Goal: Obtain resource: Download file/media

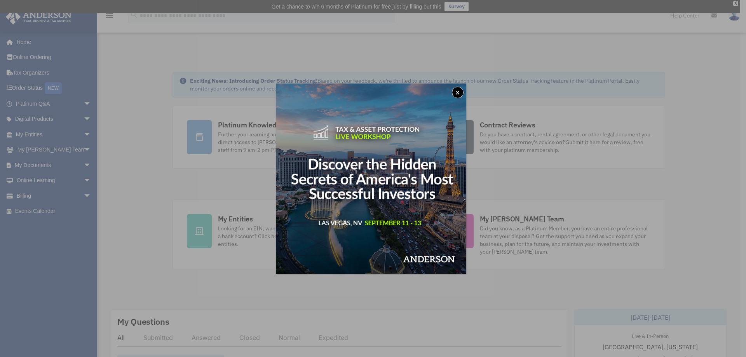
click at [459, 90] on button "x" at bounding box center [458, 93] width 12 height 12
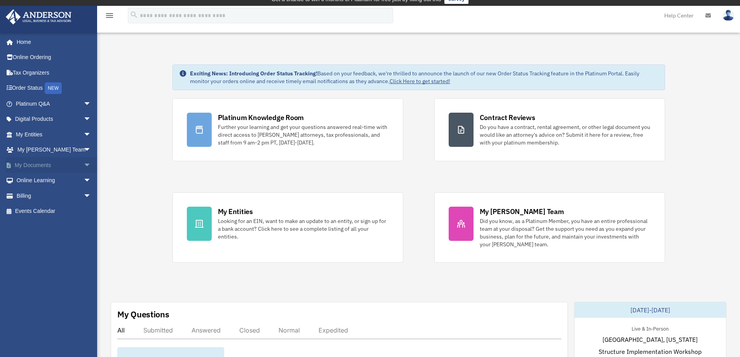
scroll to position [8, 0]
click at [58, 163] on link "My Documents arrow_drop_down" at bounding box center [53, 165] width 97 height 16
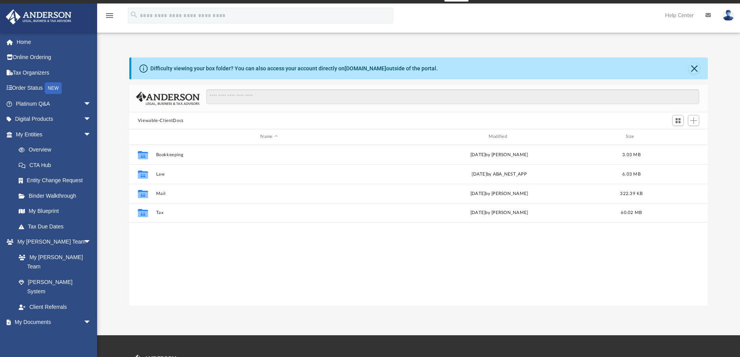
scroll to position [13, 0]
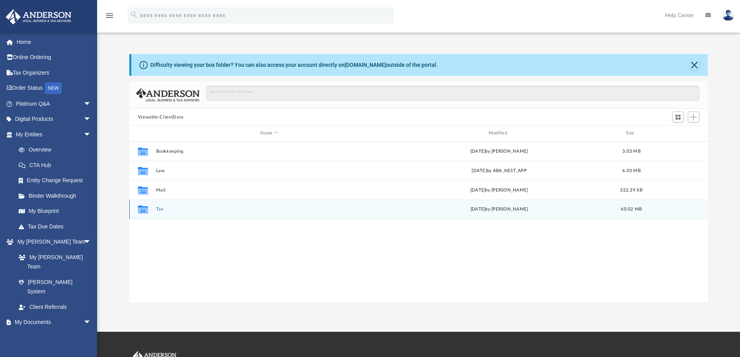
click at [154, 208] on div "Collaborated Folder Tax Wed Aug 27 2025 by Alex Price 60.02 MB" at bounding box center [418, 209] width 579 height 19
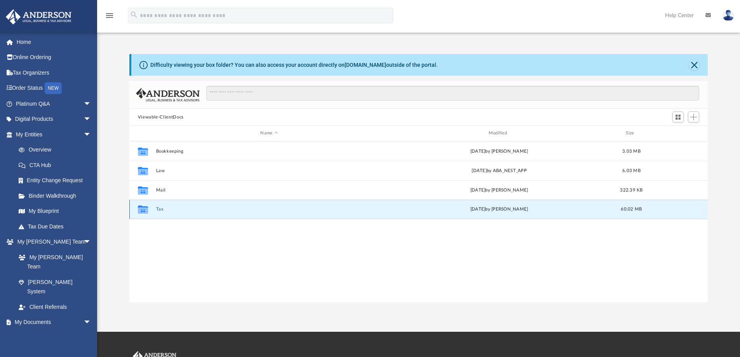
click at [157, 209] on button "Tax" at bounding box center [269, 209] width 226 height 5
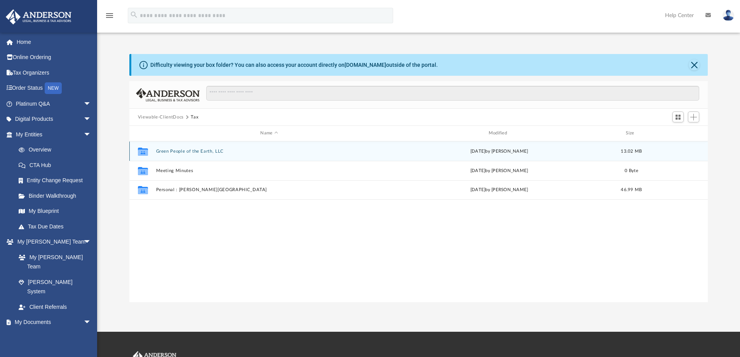
scroll to position [26, 0]
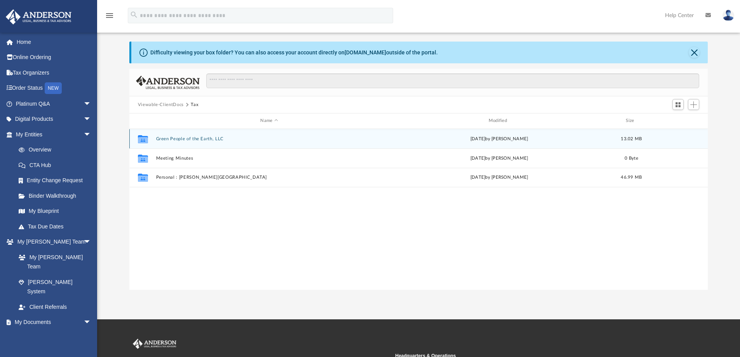
click at [197, 135] on div "Collaborated Folder Green People of the Earth, LLC Wed Aug 27 2025 by Alex Pric…" at bounding box center [418, 138] width 579 height 19
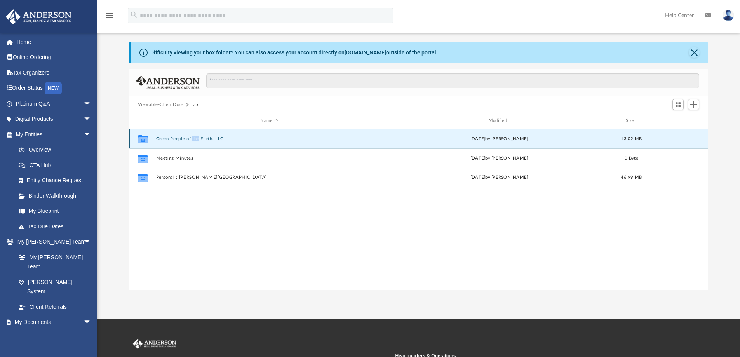
click at [197, 135] on div "Collaborated Folder Green People of the Earth, LLC [DATE] by [PERSON_NAME] 13.0…" at bounding box center [418, 138] width 579 height 19
click at [203, 138] on button "Green People of the Earth, LLC" at bounding box center [269, 138] width 226 height 5
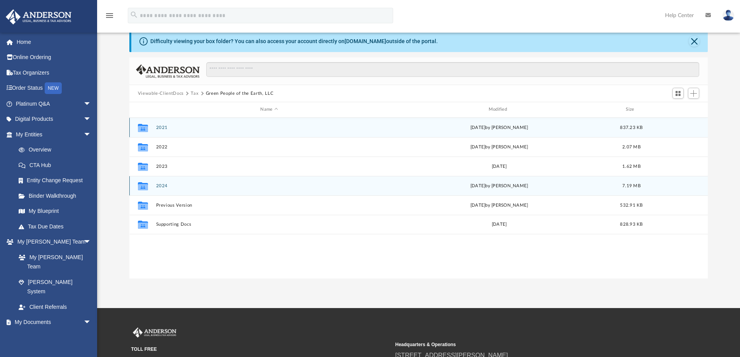
scroll to position [37, 0]
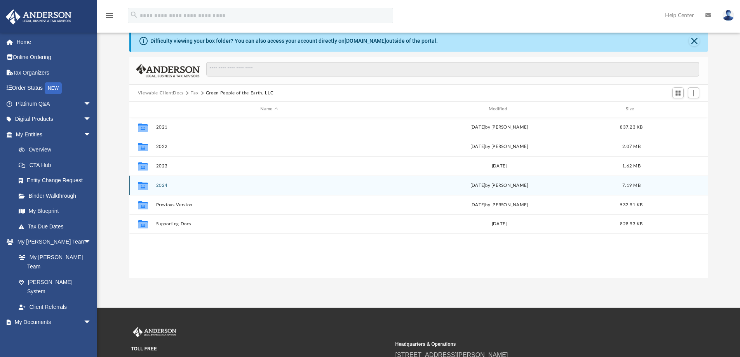
click at [160, 181] on div "Collaborated Folder 2024 [DATE] by [PERSON_NAME] 7.19 MB" at bounding box center [418, 185] width 579 height 19
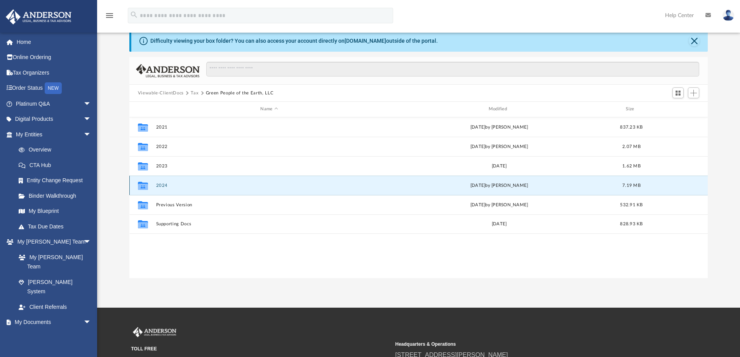
click at [160, 183] on button "2024" at bounding box center [269, 185] width 226 height 5
click at [160, 184] on button "2024" at bounding box center [269, 185] width 226 height 5
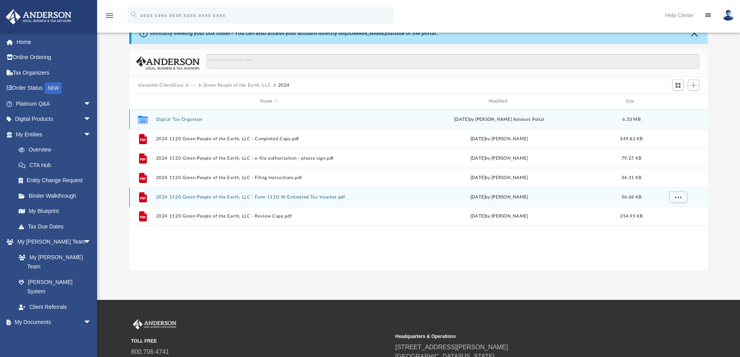
scroll to position [45, 0]
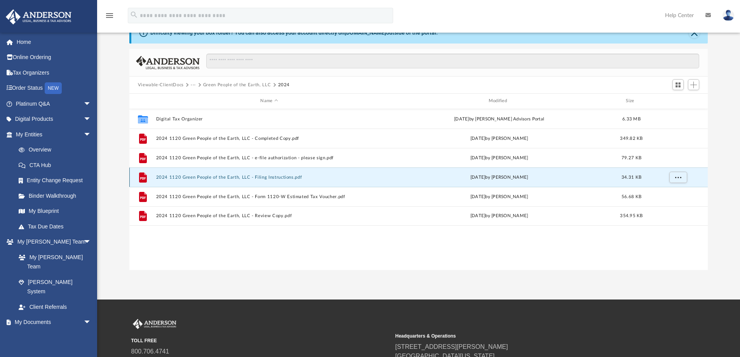
click at [264, 175] on button "2024 1120 Green People of the Earth, LLC - Filing Instructions.pdf" at bounding box center [269, 177] width 226 height 5
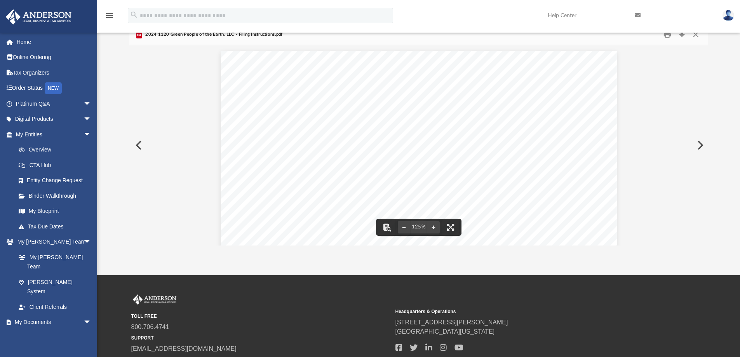
scroll to position [0, 0]
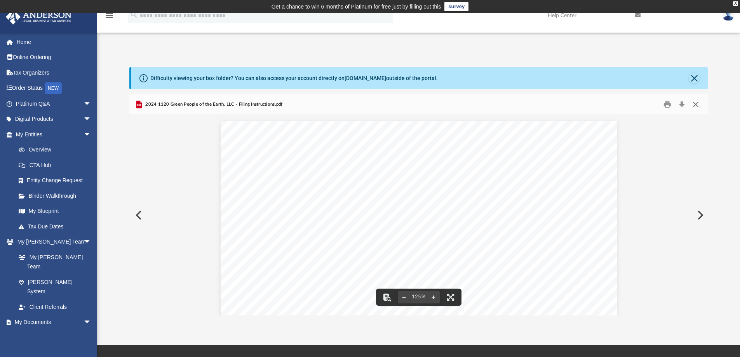
click at [695, 103] on button "Close" at bounding box center [696, 105] width 14 height 12
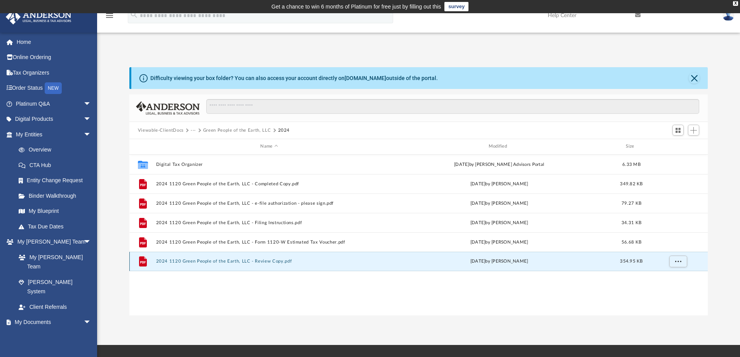
click at [317, 260] on button "2024 1120 Green People of the Earth, LLC - Review Copy.pdf" at bounding box center [269, 261] width 226 height 5
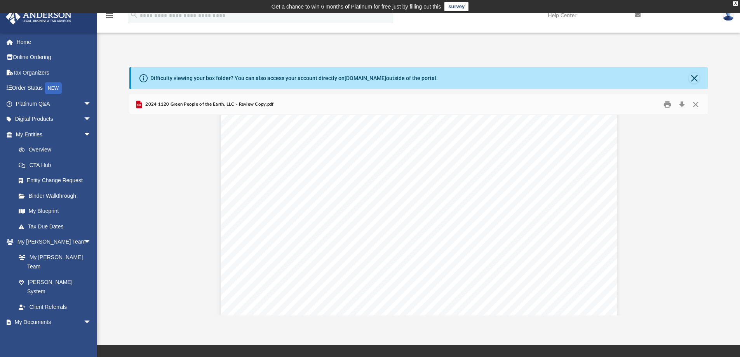
scroll to position [2148, 0]
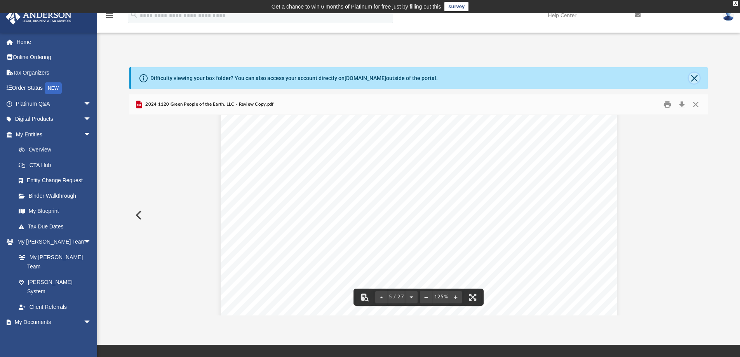
click at [695, 78] on button "Close" at bounding box center [694, 78] width 11 height 11
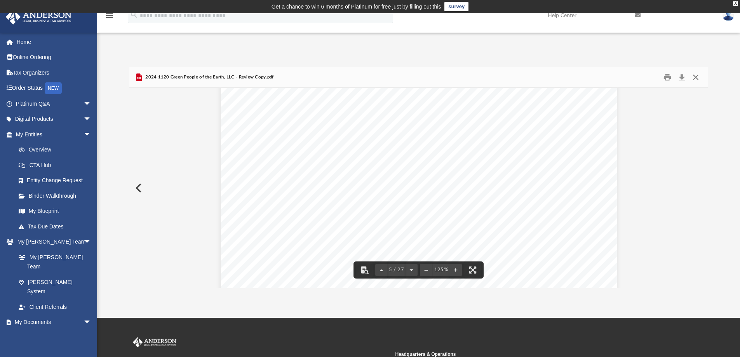
click at [696, 78] on button "Close" at bounding box center [696, 77] width 14 height 12
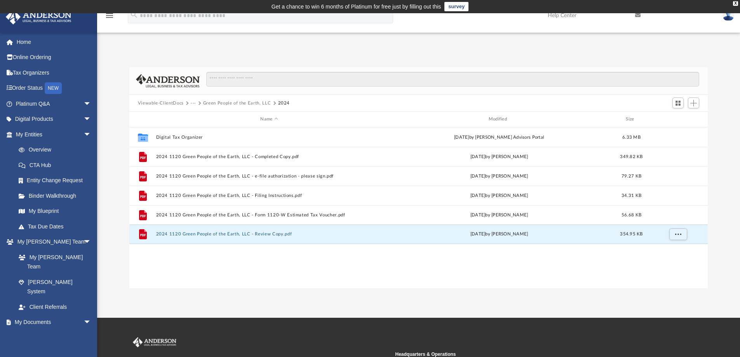
click at [237, 103] on button "Green People of the Earth, LLC" at bounding box center [237, 103] width 68 height 7
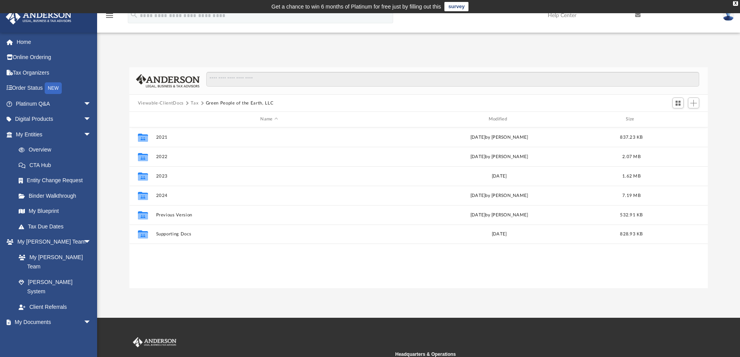
click at [195, 102] on button "Tax" at bounding box center [195, 103] width 8 height 7
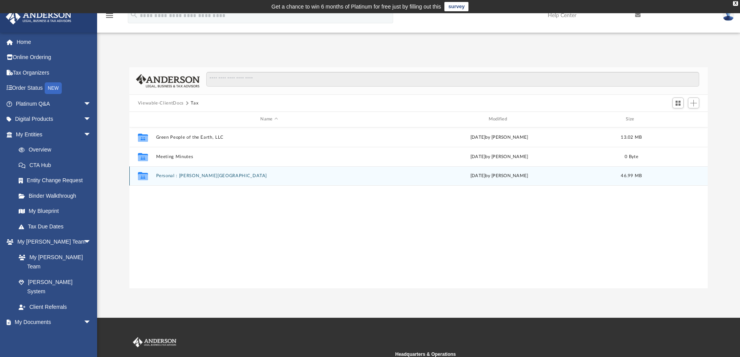
click at [197, 175] on button "Personal : Asghar, Jawwad" at bounding box center [269, 175] width 226 height 5
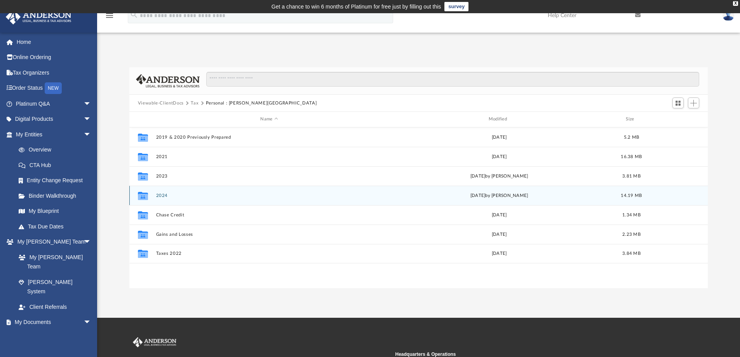
click at [164, 193] on button "2024" at bounding box center [269, 195] width 226 height 5
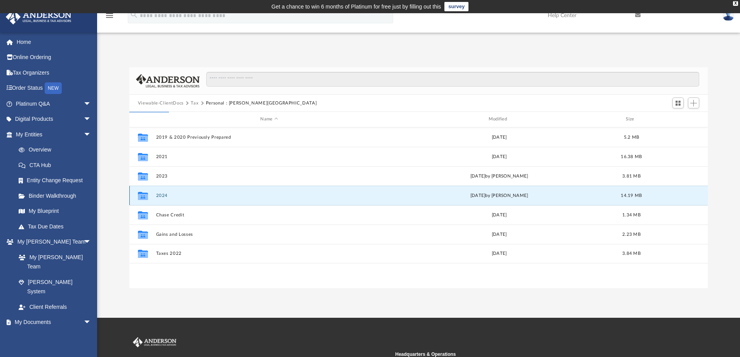
click at [164, 195] on button "2024" at bounding box center [269, 195] width 226 height 5
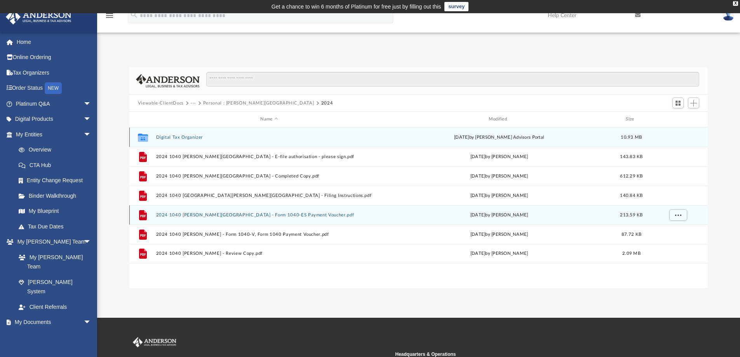
scroll to position [5, 0]
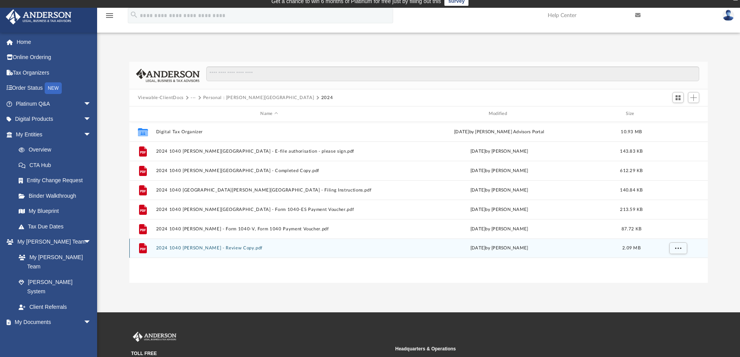
click at [245, 248] on button "2024 1040 Asghar, Jawwad - Review Copy.pdf" at bounding box center [269, 247] width 226 height 5
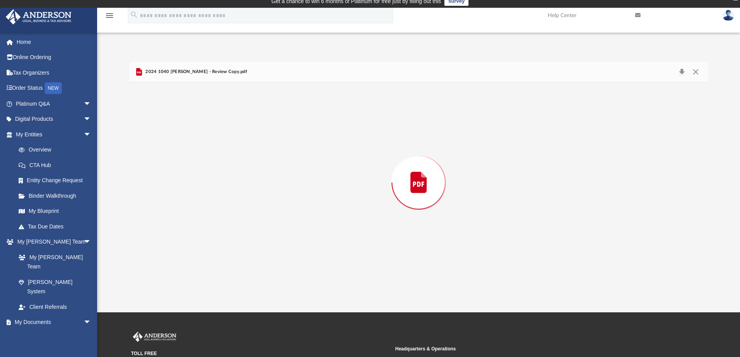
click at [245, 248] on div "Preview" at bounding box center [418, 182] width 579 height 200
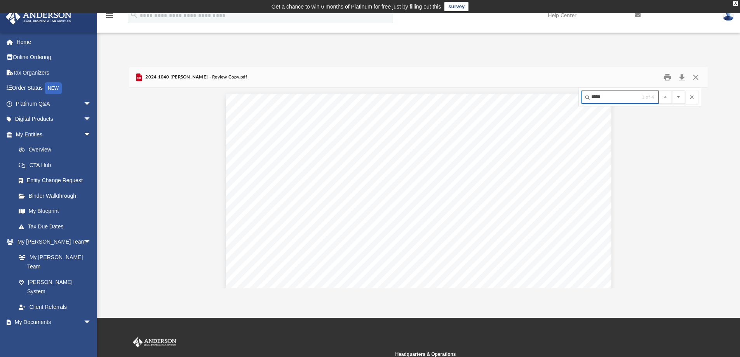
type input "******"
type input "*****"
click at [672, 90] on button "File preview" at bounding box center [678, 96] width 13 height 13
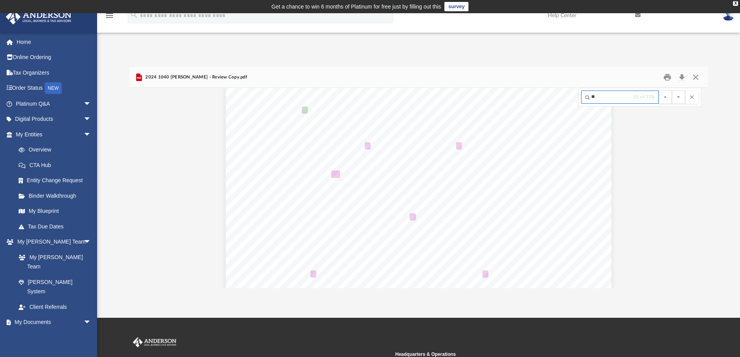
type input "*"
click at [672, 90] on button "File preview" at bounding box center [678, 96] width 13 height 13
type input "***"
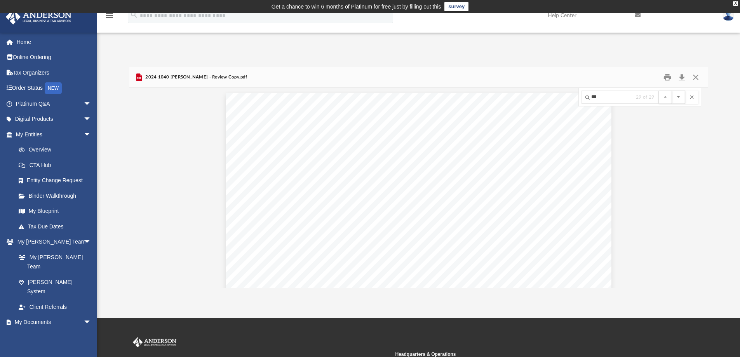
click at [672, 90] on button "File preview" at bounding box center [678, 96] width 13 height 13
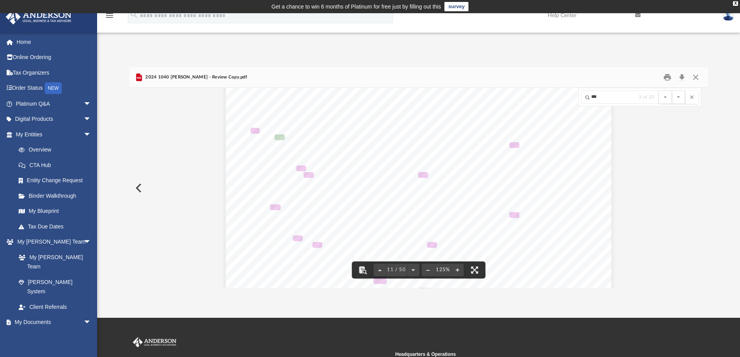
scroll to position [5769, 0]
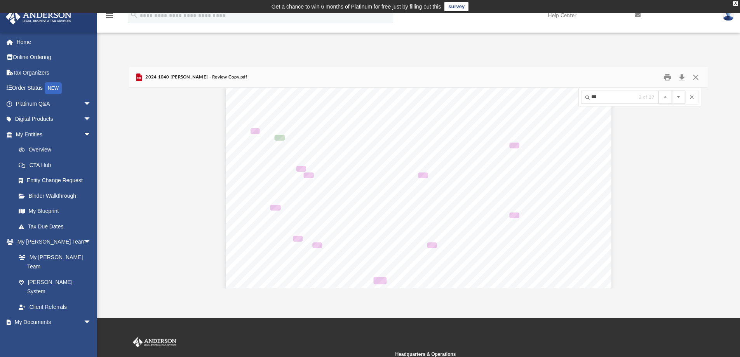
click at [672, 90] on button "File preview" at bounding box center [678, 96] width 13 height 13
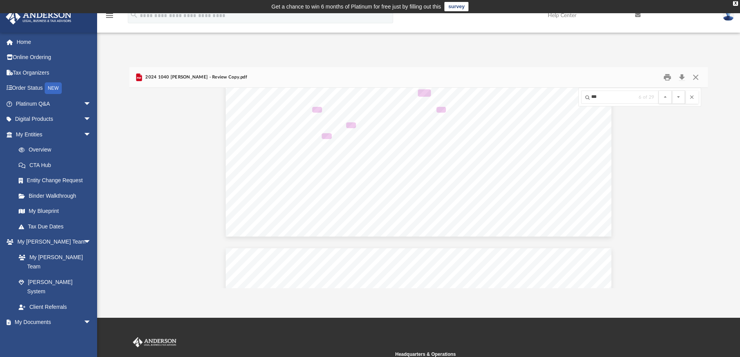
scroll to position [5790, 0]
click at [672, 90] on button "File preview" at bounding box center [678, 96] width 13 height 13
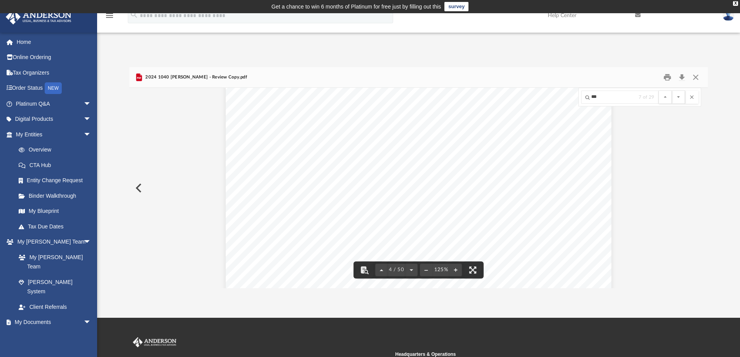
scroll to position [1775, 0]
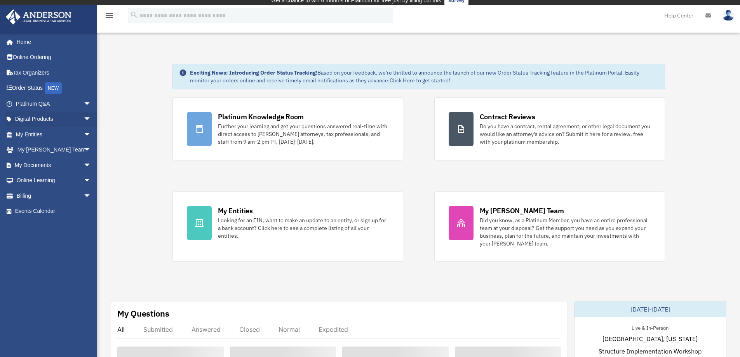
scroll to position [19, 0]
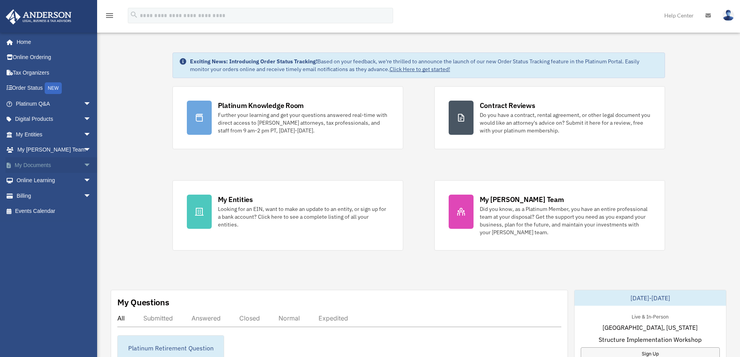
click at [48, 163] on link "My Documents arrow_drop_down" at bounding box center [53, 165] width 97 height 16
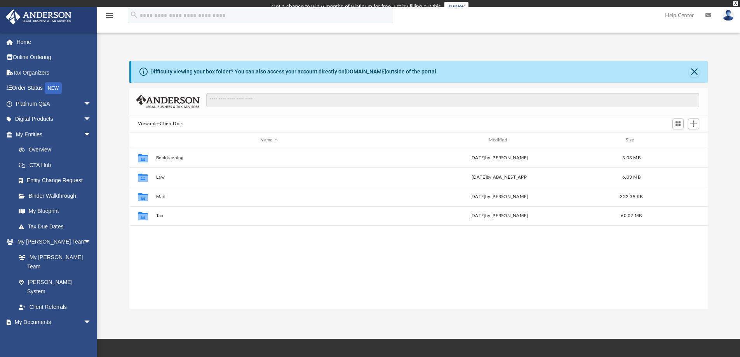
scroll to position [170, 572]
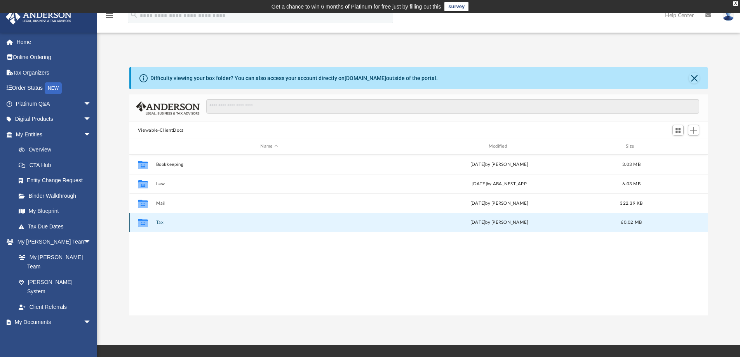
click at [161, 224] on button "Tax" at bounding box center [269, 222] width 226 height 5
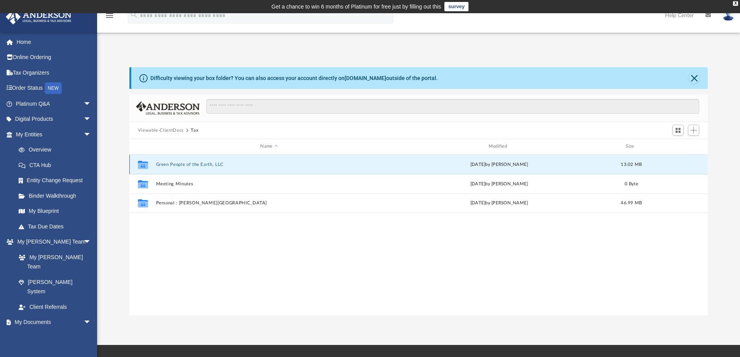
click at [186, 163] on button "Green People of the Earth, LLC" at bounding box center [269, 164] width 226 height 5
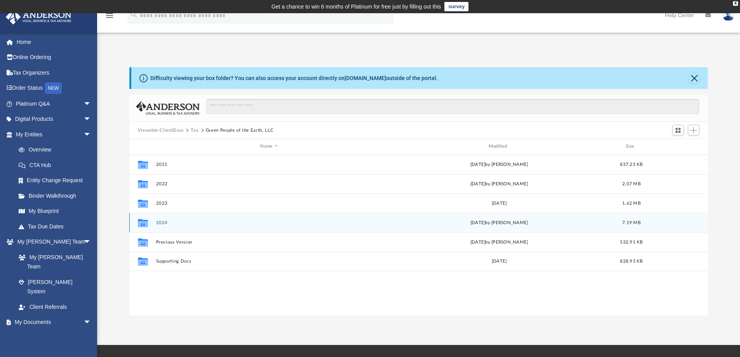
click at [165, 225] on div "Collaborated Folder 2024 Wed Aug 27 2025 by Alex Price 7.19 MB" at bounding box center [418, 222] width 579 height 19
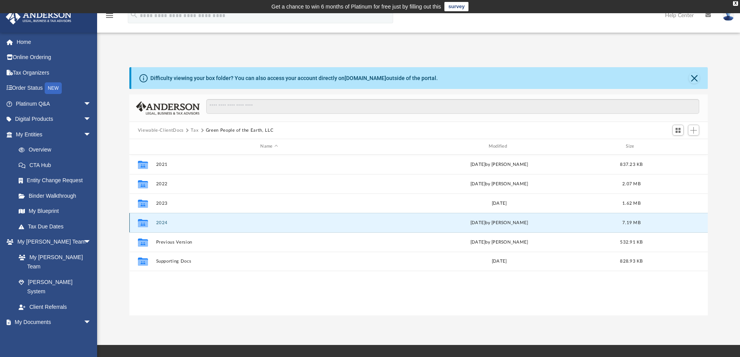
click at [164, 223] on button "2024" at bounding box center [269, 222] width 226 height 5
click at [164, 222] on button "2024" at bounding box center [269, 222] width 226 height 5
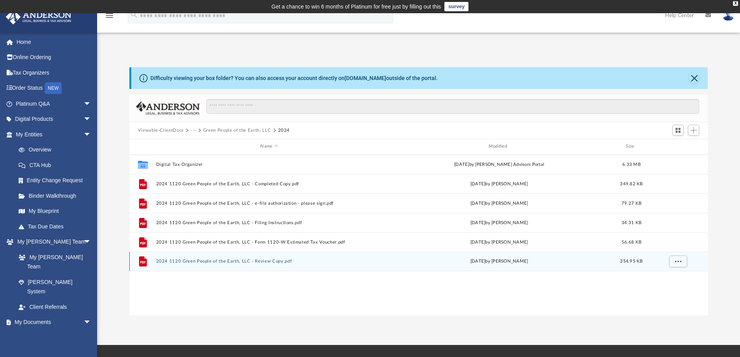
click at [213, 263] on button "2024 1120 Green People of the Earth, LLC - Review Copy.pdf" at bounding box center [269, 261] width 226 height 5
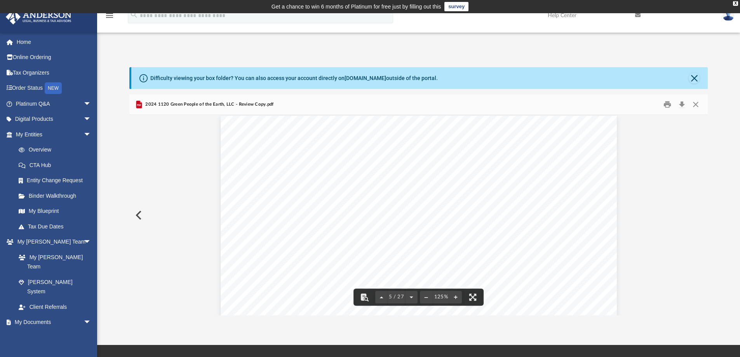
scroll to position [2102, 0]
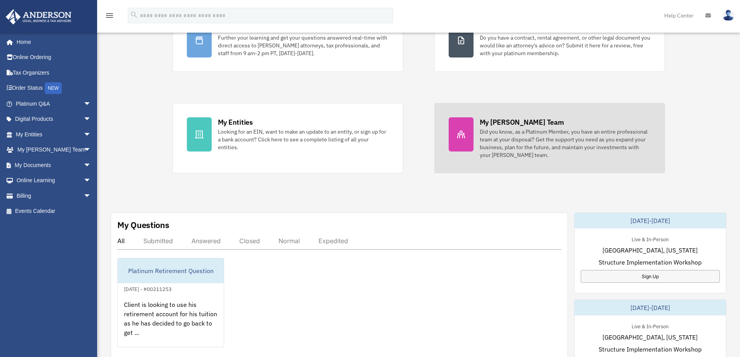
scroll to position [111, 0]
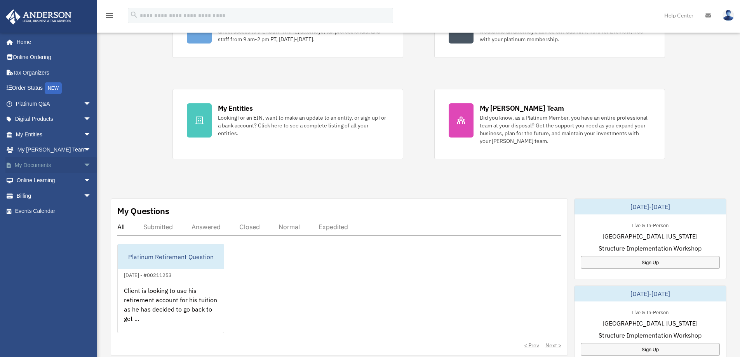
click at [52, 167] on link "My Documents arrow_drop_down" at bounding box center [53, 165] width 97 height 16
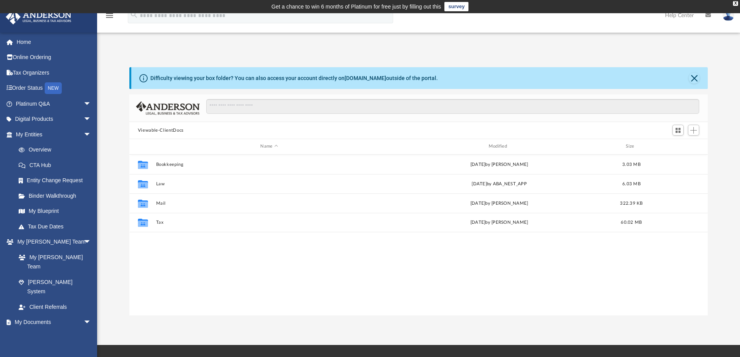
scroll to position [170, 572]
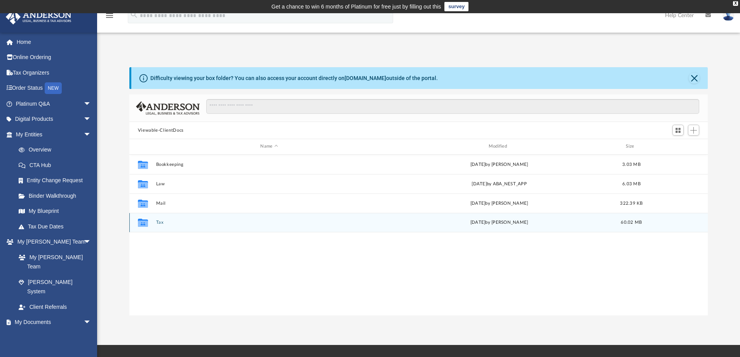
click at [154, 221] on div "Collaborated Folder Tax Wed Aug 27 2025 by Alex Price 60.02 MB" at bounding box center [418, 222] width 579 height 19
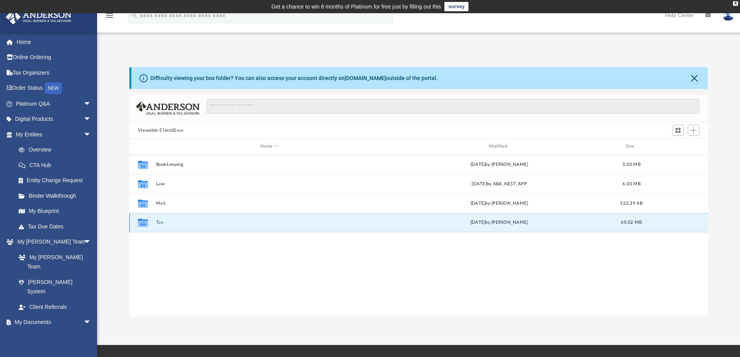
click at [160, 222] on button "Tax" at bounding box center [269, 222] width 226 height 5
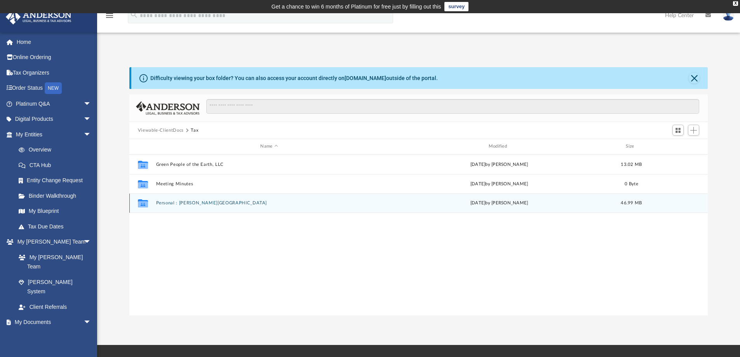
click at [182, 204] on button "Personal : Asghar, Jawwad" at bounding box center [269, 202] width 226 height 5
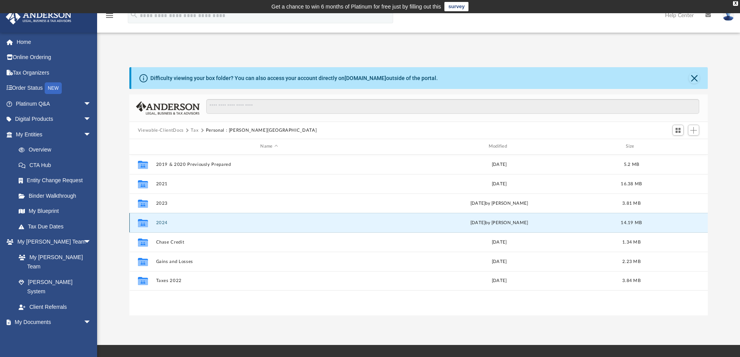
click at [164, 223] on button "2024" at bounding box center [269, 222] width 226 height 5
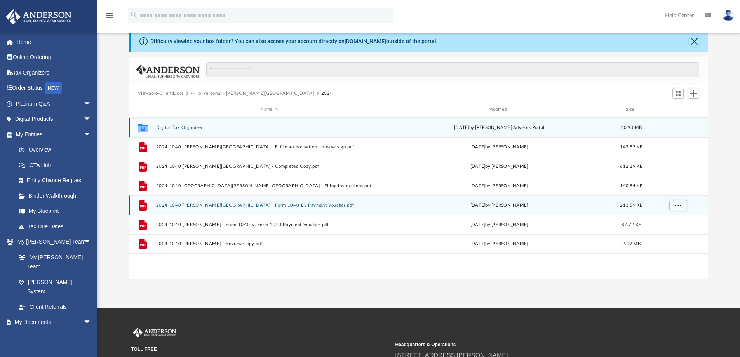
scroll to position [37, 0]
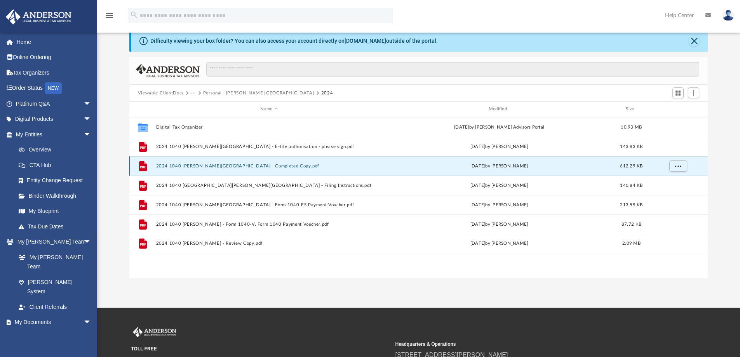
click at [252, 166] on button "2024 1040 Asghar, Jawwad - Completed Copy.pdf" at bounding box center [269, 166] width 226 height 5
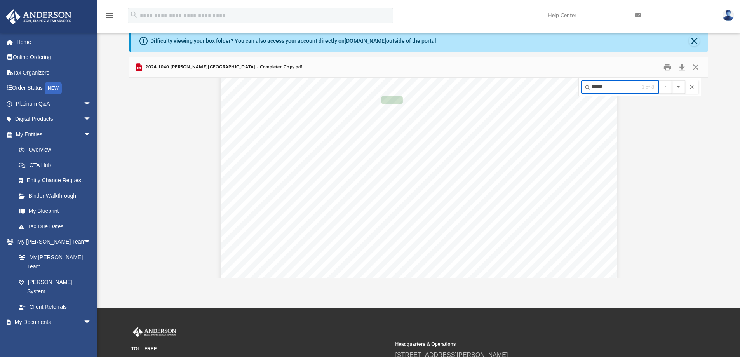
scroll to position [2717, 0]
type input "******"
click at [672, 80] on button "File preview" at bounding box center [678, 86] width 13 height 13
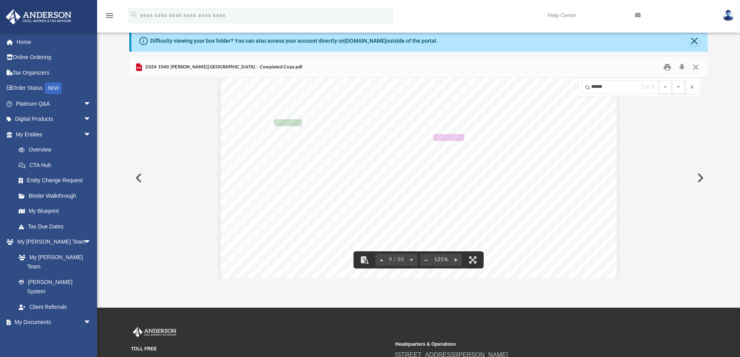
scroll to position [4326, 0]
click at [672, 80] on button "File preview" at bounding box center [678, 86] width 13 height 13
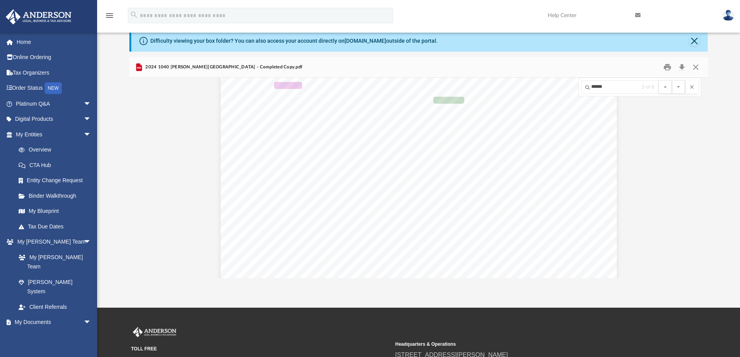
click at [672, 80] on button "File preview" at bounding box center [678, 86] width 13 height 13
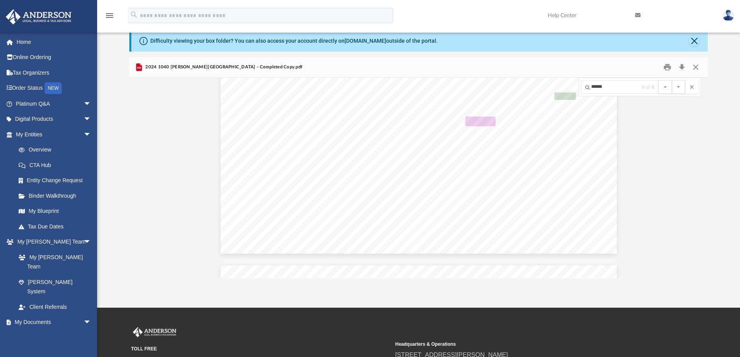
click at [672, 80] on button "File preview" at bounding box center [678, 86] width 13 height 13
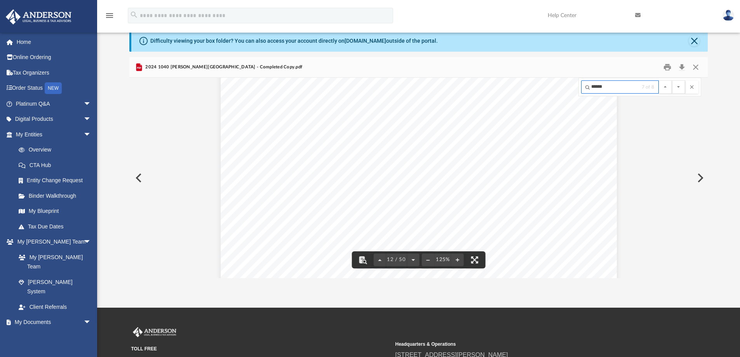
click at [620, 89] on input "******" at bounding box center [620, 86] width 78 height 13
click at [672, 80] on button "File preview" at bounding box center [678, 86] width 13 height 13
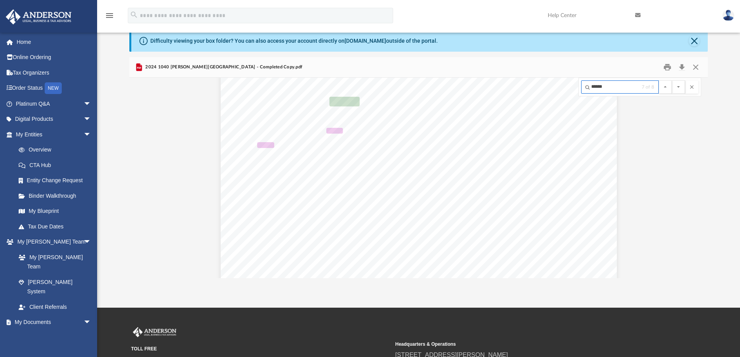
click at [672, 80] on button "File preview" at bounding box center [678, 86] width 13 height 13
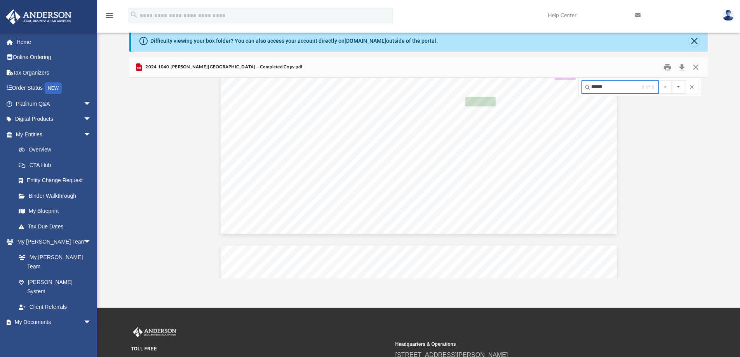
click at [672, 80] on button "File preview" at bounding box center [678, 86] width 13 height 13
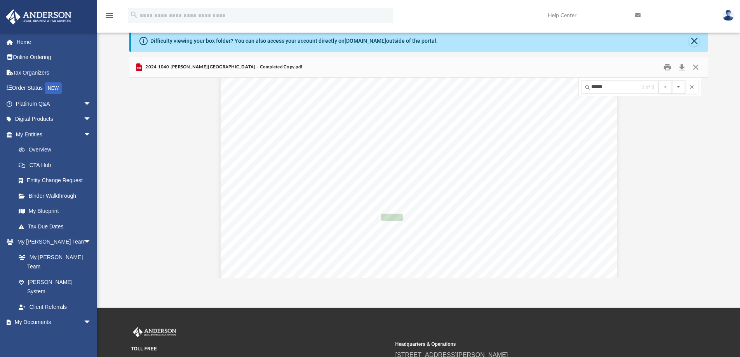
scroll to position [2600, 0]
click at [678, 70] on button "Download" at bounding box center [682, 67] width 14 height 12
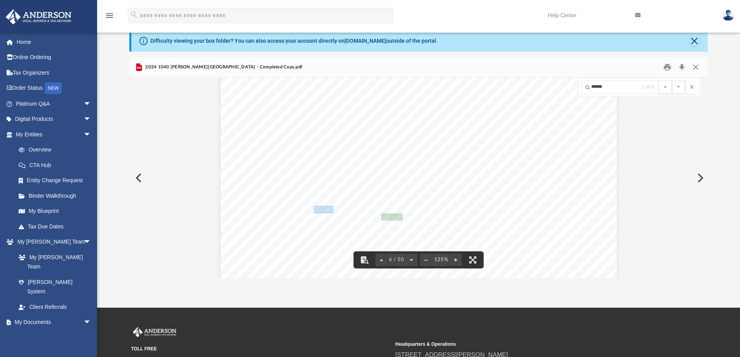
drag, startPoint x: 331, startPoint y: 210, endPoint x: 312, endPoint y: 210, distance: 18.6
click at [312, 210] on span "Your check for $50,082, payable to the United States Treasury, must be paid by …" at bounding box center [398, 210] width 262 height 7
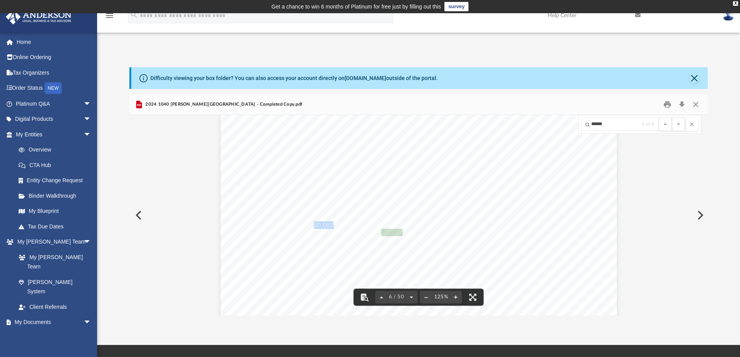
scroll to position [2436, 0]
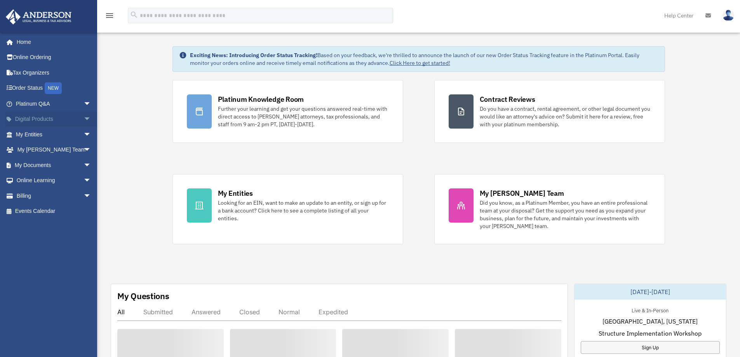
scroll to position [19, 0]
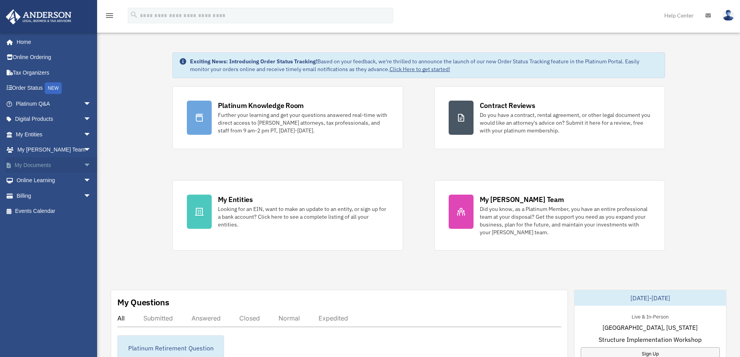
click at [45, 160] on link "My Documents arrow_drop_down" at bounding box center [53, 165] width 97 height 16
click at [45, 166] on link "My Documents arrow_drop_down" at bounding box center [53, 165] width 97 height 16
click at [83, 165] on span "arrow_drop_down" at bounding box center [91, 165] width 16 height 16
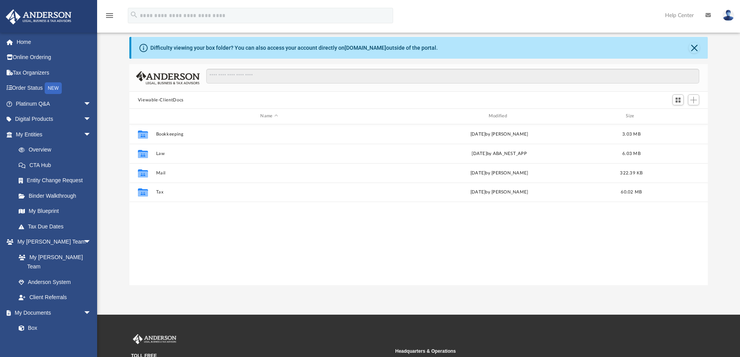
scroll to position [31, 0]
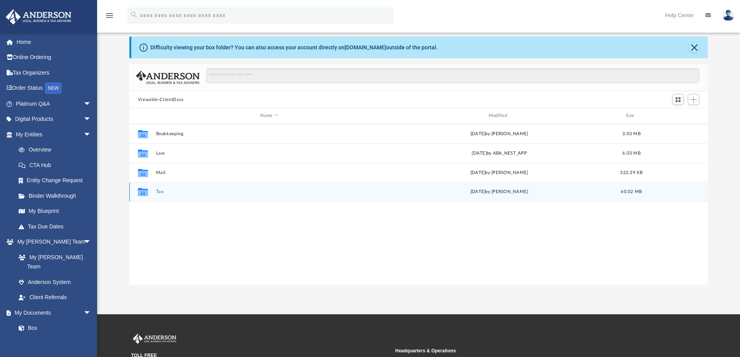
click at [159, 191] on button "Tax" at bounding box center [269, 191] width 226 height 5
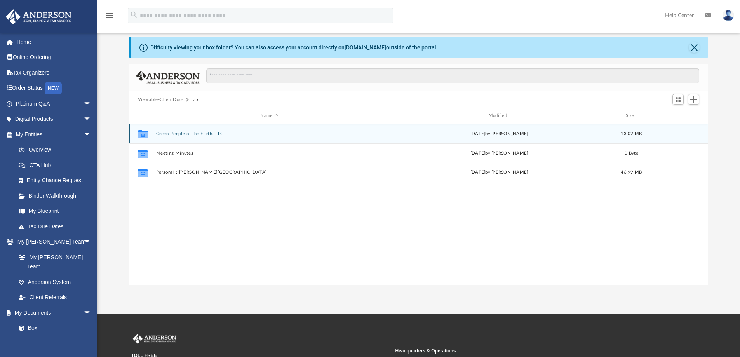
click at [179, 133] on button "Green People of the Earth, LLC" at bounding box center [269, 133] width 226 height 5
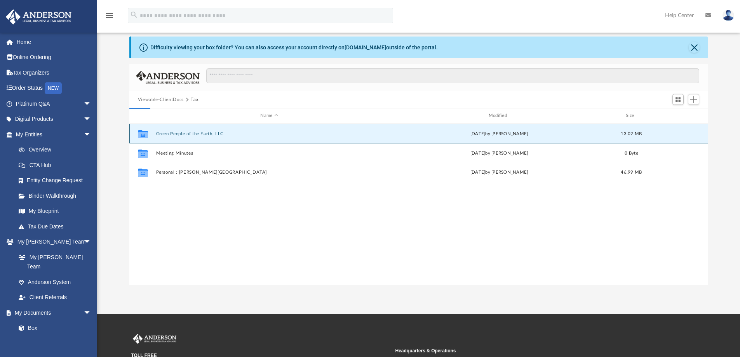
click at [179, 133] on button "Green People of the Earth, LLC" at bounding box center [269, 133] width 226 height 5
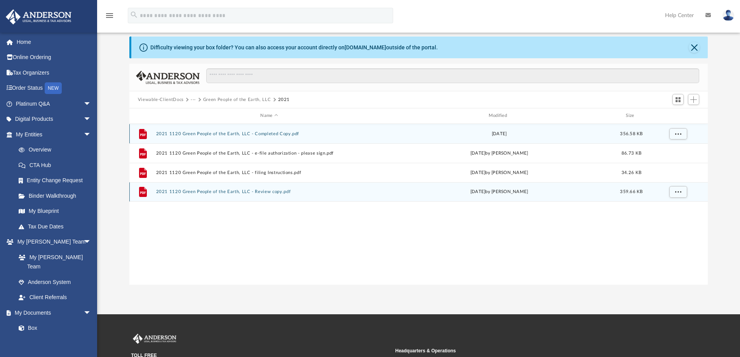
click at [161, 192] on button "2021 1120 Green People of the Earth, LLC - Review copy.pdf" at bounding box center [269, 191] width 226 height 5
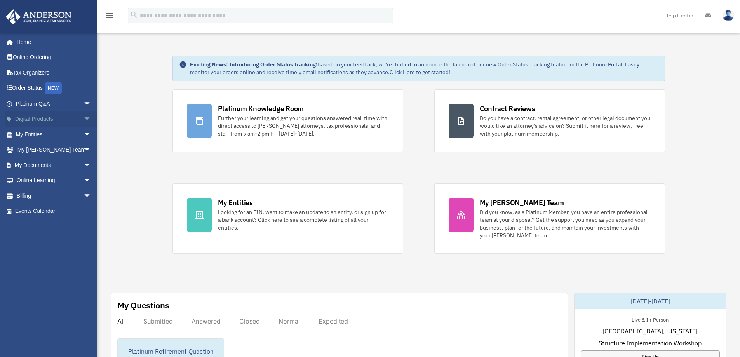
scroll to position [19, 0]
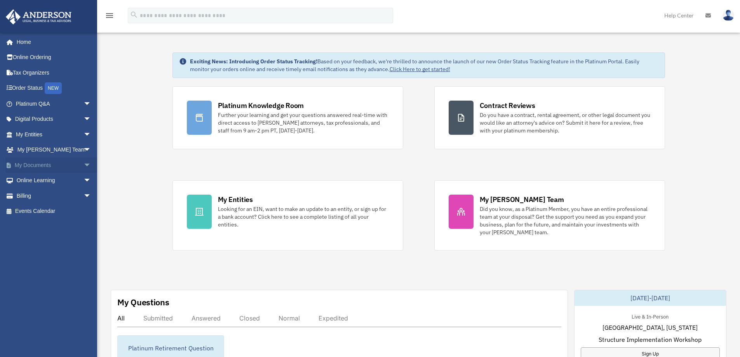
click at [51, 166] on link "My Documents arrow_drop_down" at bounding box center [53, 165] width 97 height 16
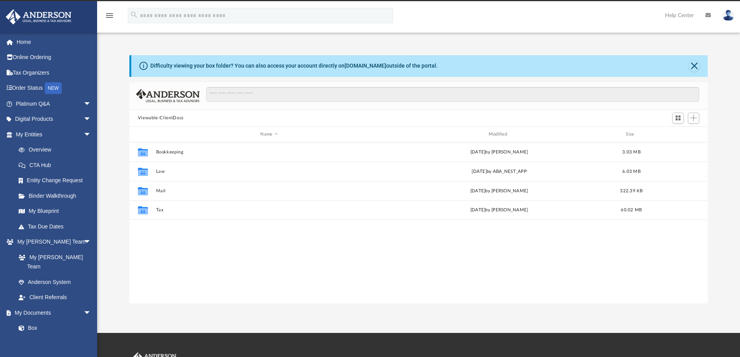
scroll to position [170, 572]
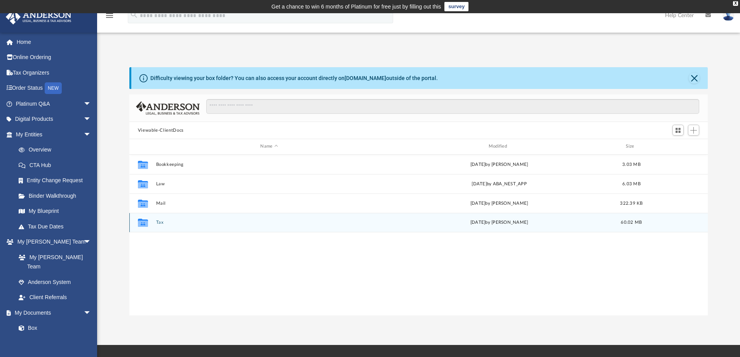
click at [162, 223] on button "Tax" at bounding box center [269, 222] width 226 height 5
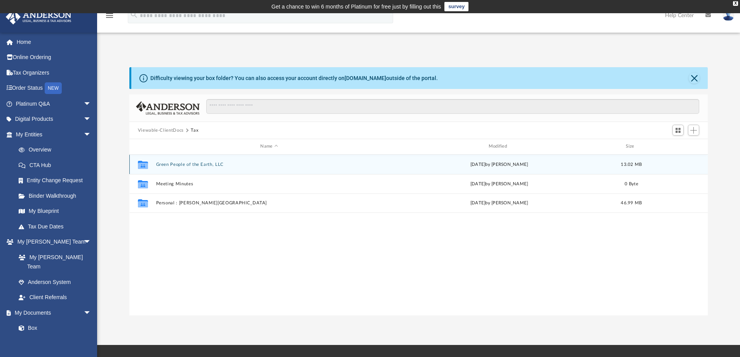
click at [175, 162] on button "Green People of the Earth, LLC" at bounding box center [269, 164] width 226 height 5
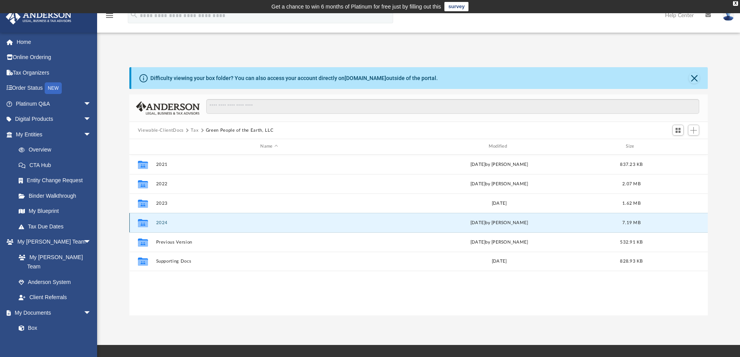
click at [163, 223] on button "2024" at bounding box center [269, 222] width 226 height 5
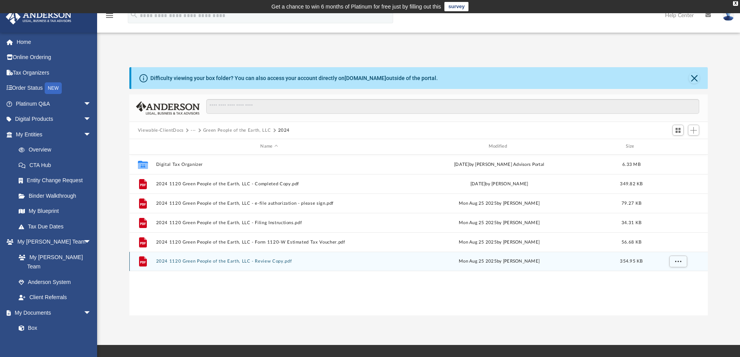
click at [246, 260] on button "2024 1120 Green People of the Earth, LLC - Review Copy.pdf" at bounding box center [269, 261] width 226 height 5
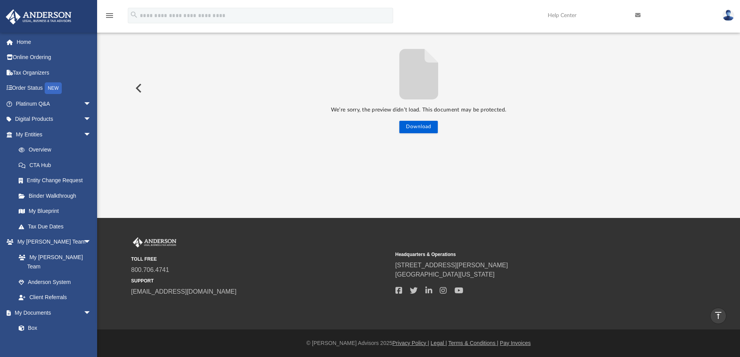
scroll to position [0, 0]
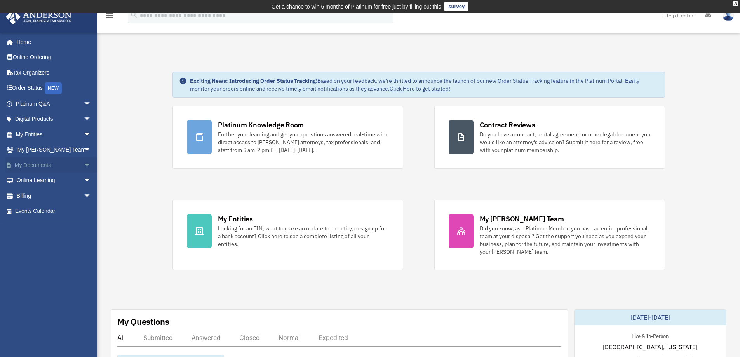
click at [46, 164] on link "My Documents arrow_drop_down" at bounding box center [53, 165] width 97 height 16
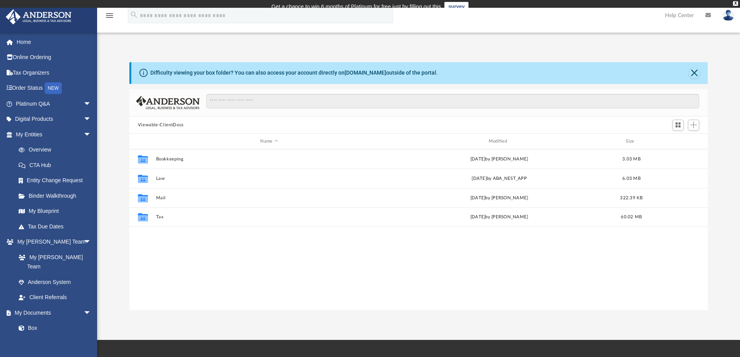
scroll to position [170, 572]
